Goal: Navigation & Orientation: Find specific page/section

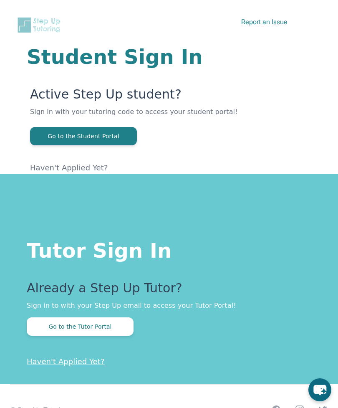
click at [49, 329] on button "Go to the Tutor Portal" at bounding box center [80, 326] width 107 height 18
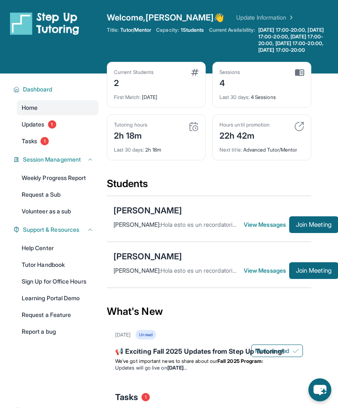
click at [6, 258] on div "Dashboard Home Updates 1 Tasks 1 Session Management Weekly Progress Report Requ…" at bounding box center [53, 234] width 107 height 322
click at [34, 303] on link "Learning Portal Demo" at bounding box center [58, 297] width 82 height 15
